Goal: Find specific page/section: Find specific page/section

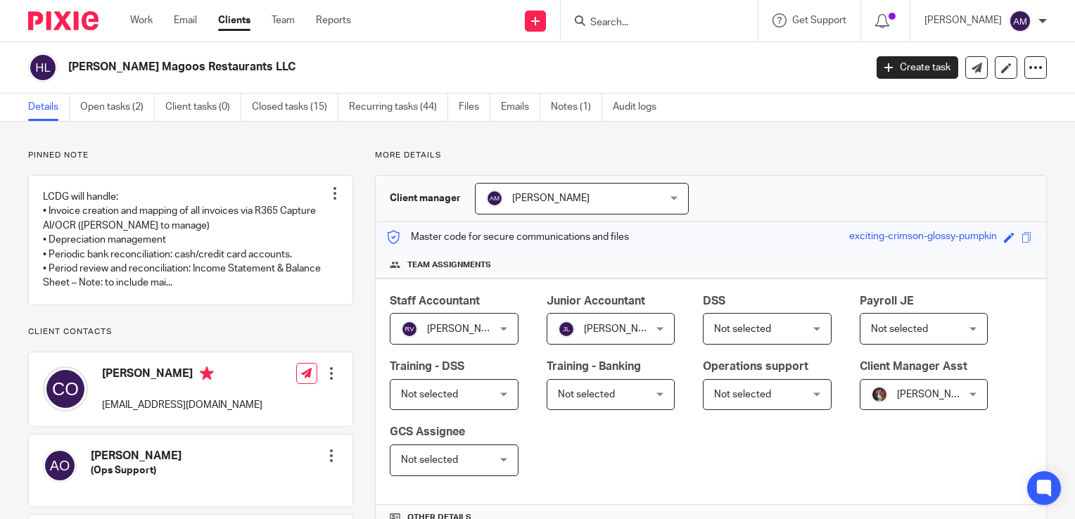
click at [651, 17] on input "Search" at bounding box center [652, 23] width 127 height 13
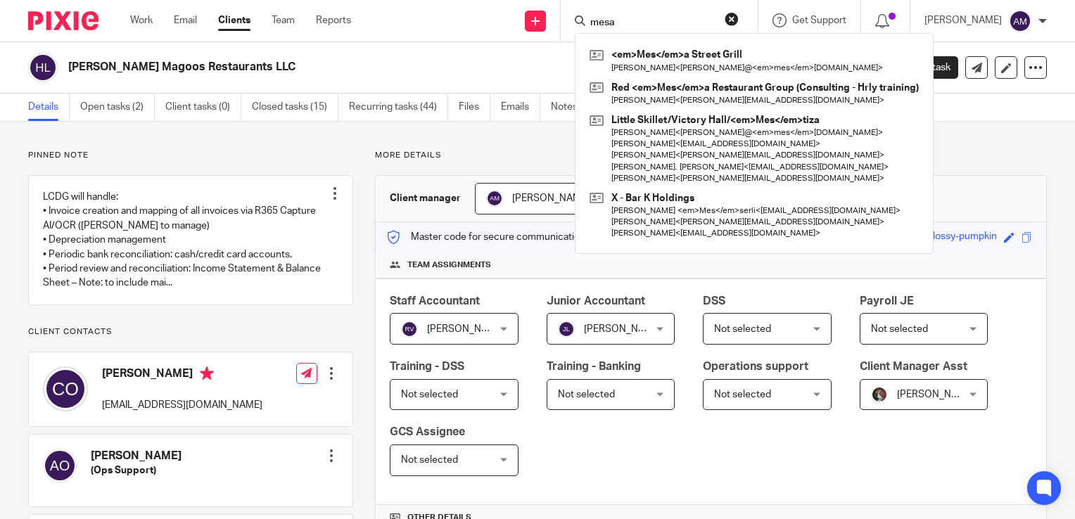
type input "mesa"
click button "submit" at bounding box center [0, 0] width 0 height 0
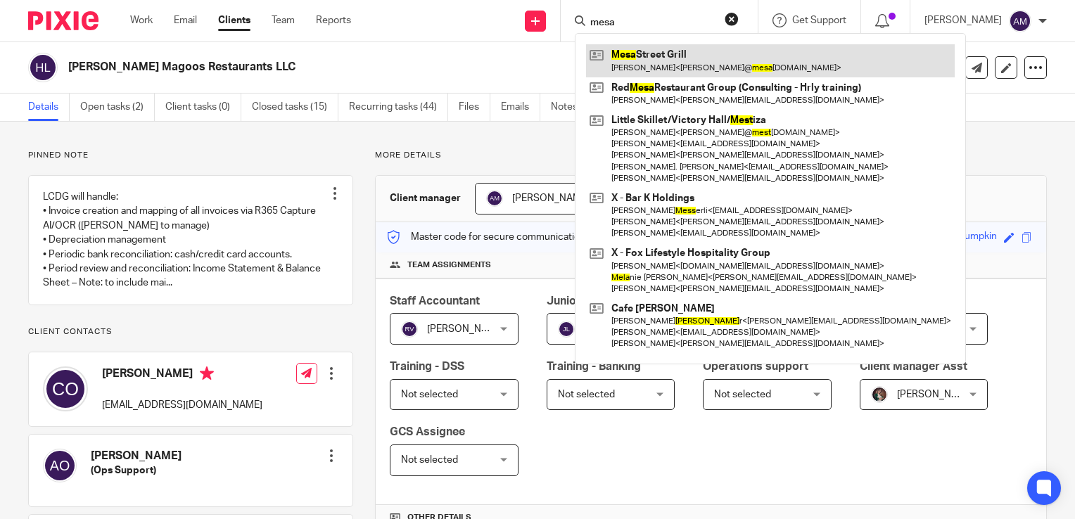
click at [672, 63] on link at bounding box center [770, 60] width 369 height 32
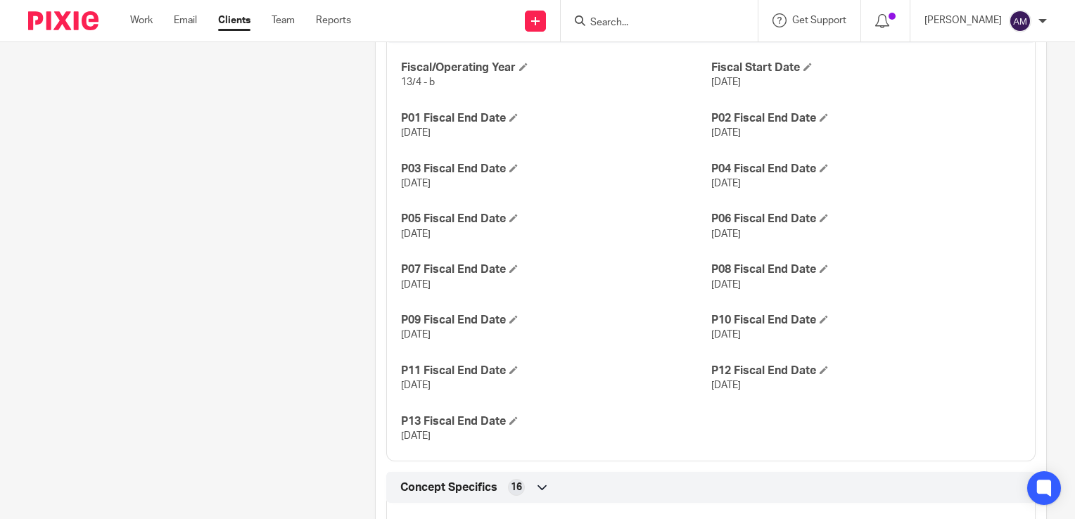
scroll to position [822, 0]
